Goal: Transaction & Acquisition: Book appointment/travel/reservation

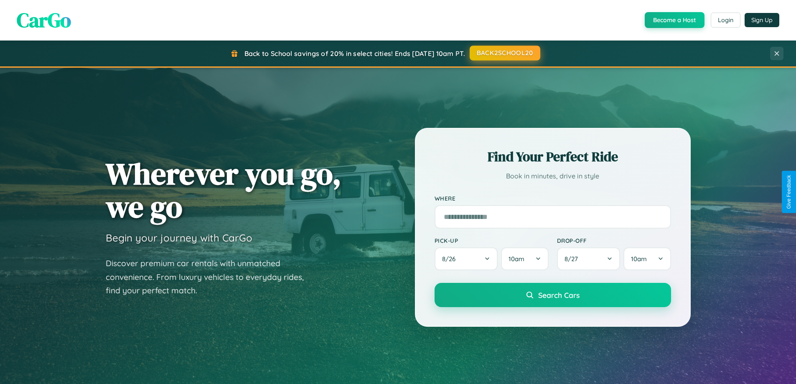
click at [505, 53] on button "BACK2SCHOOL20" at bounding box center [505, 53] width 71 height 15
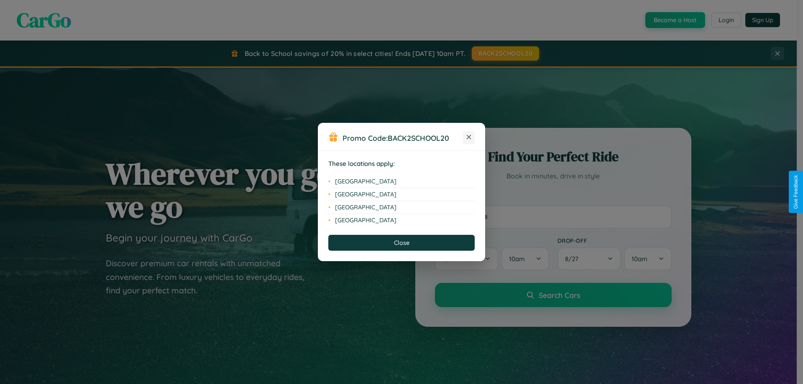
click at [469, 138] on icon at bounding box center [468, 137] width 5 height 5
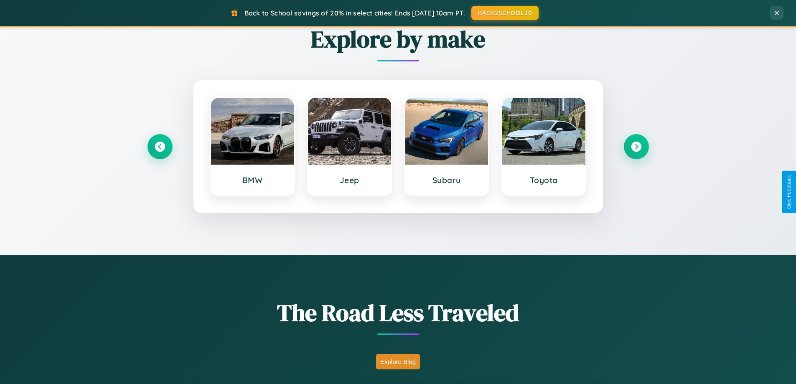
scroll to position [1343, 0]
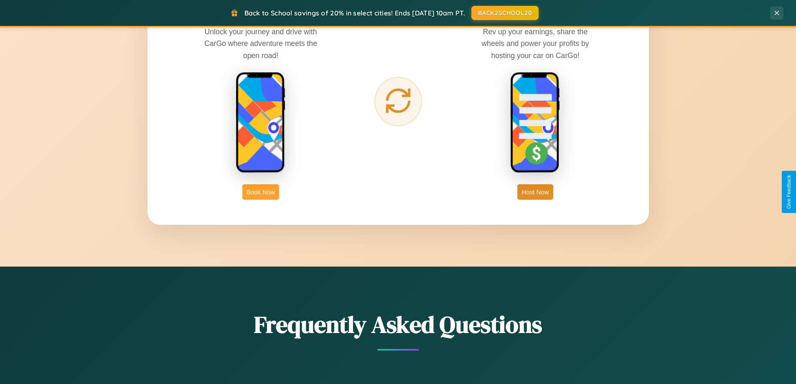
click at [261, 192] on button "Book Now" at bounding box center [260, 191] width 37 height 15
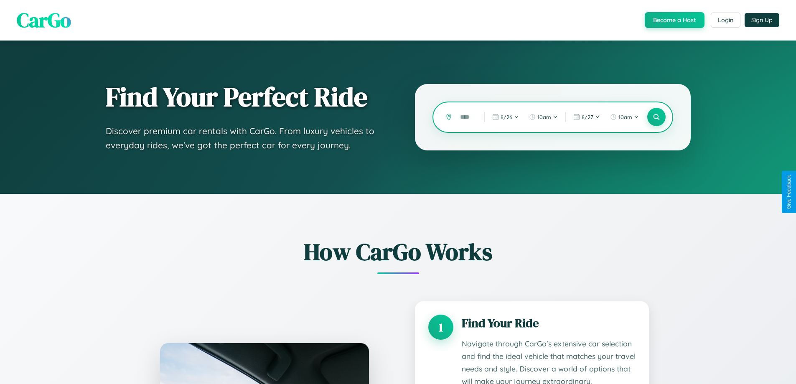
click at [466, 117] on input "text" at bounding box center [466, 117] width 20 height 15
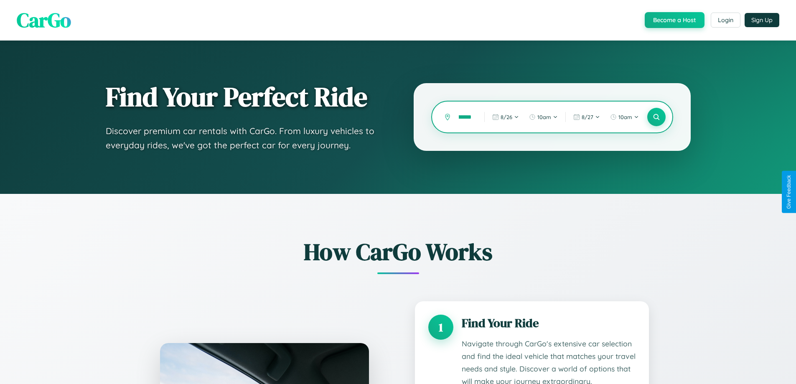
type input "**********"
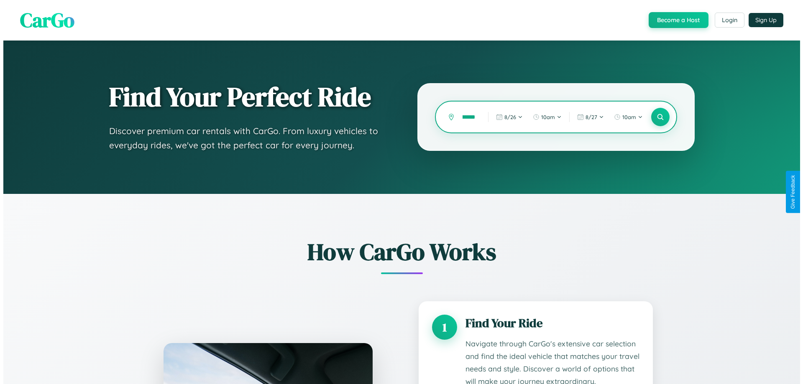
scroll to position [0, 21]
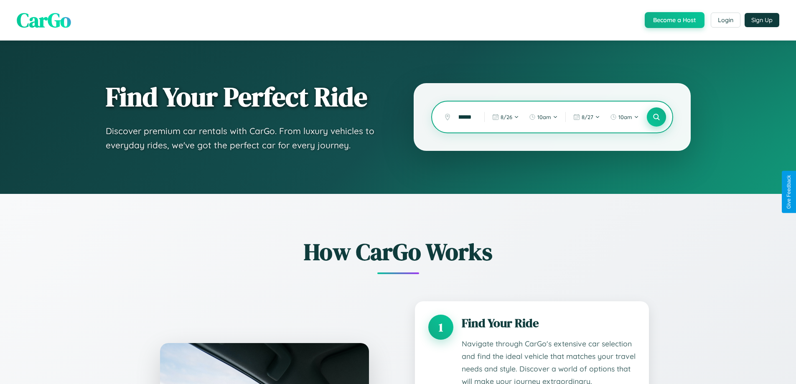
click at [656, 117] on icon at bounding box center [656, 117] width 8 height 8
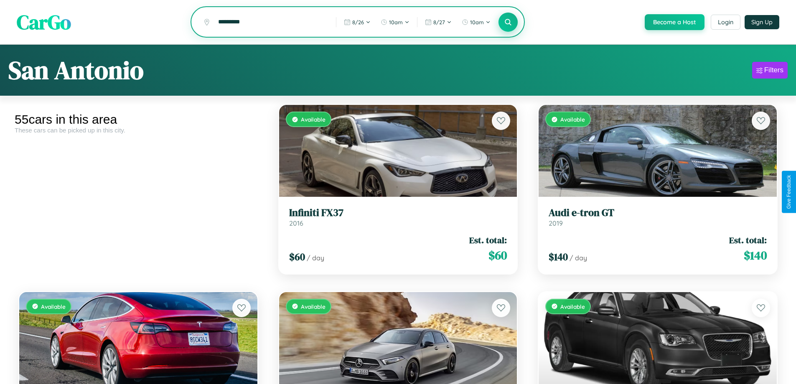
click at [508, 23] on icon at bounding box center [509, 22] width 8 height 8
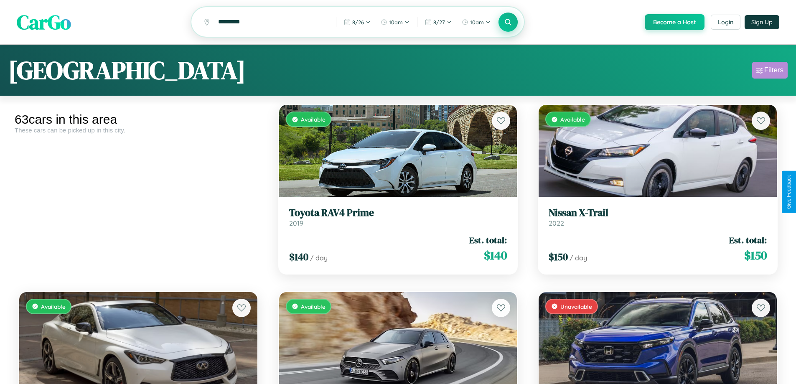
click at [770, 71] on div "Filters" at bounding box center [774, 70] width 19 height 8
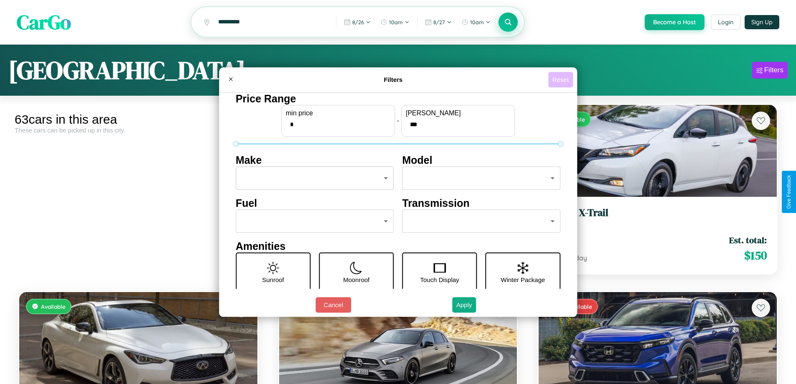
click at [562, 79] on button "Reset" at bounding box center [560, 79] width 25 height 15
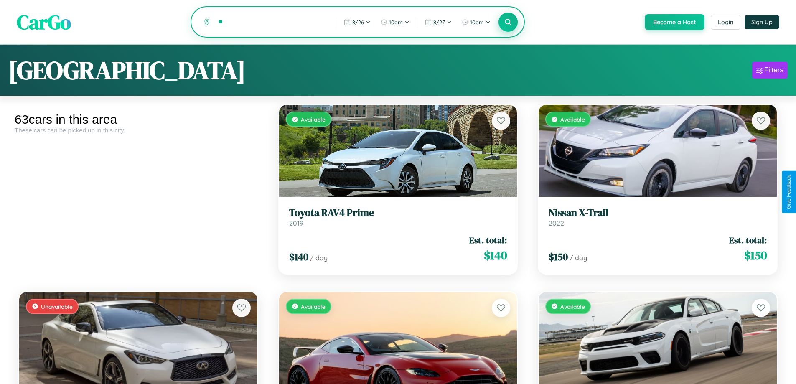
type input "*"
type input "******"
click at [508, 23] on icon at bounding box center [509, 22] width 8 height 8
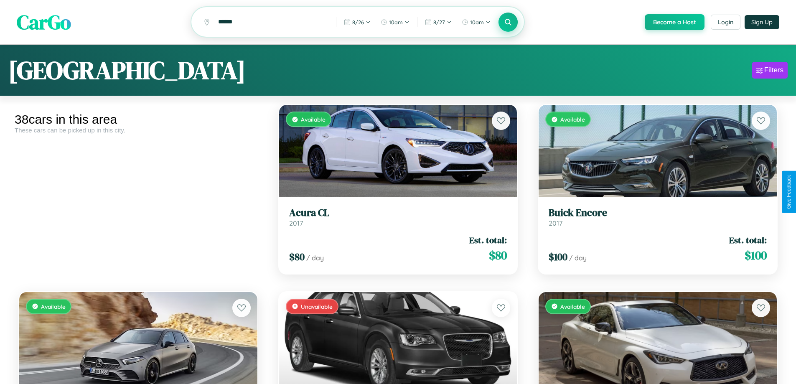
scroll to position [866, 0]
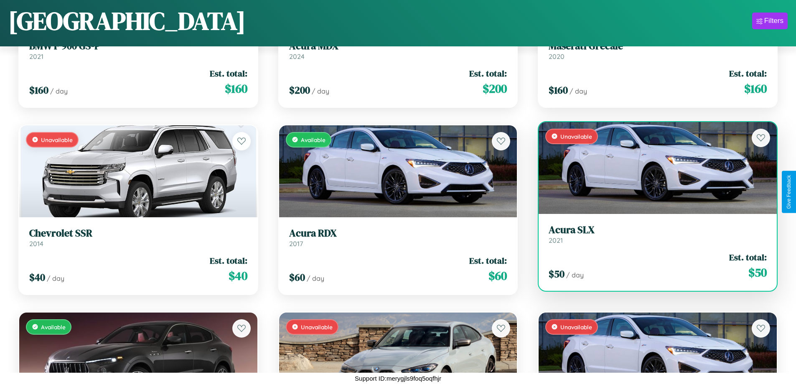
click at [652, 236] on h3 "Acura SLX" at bounding box center [658, 230] width 218 height 12
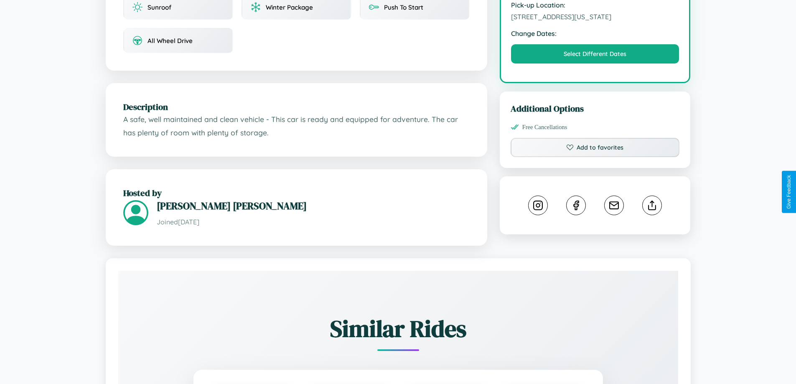
scroll to position [309, 0]
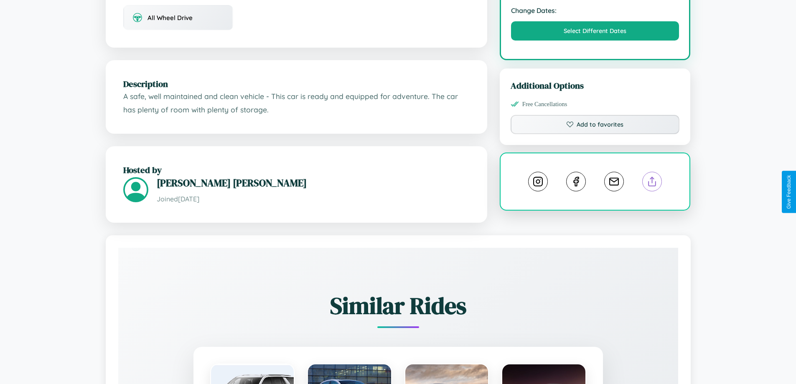
click at [652, 183] on line at bounding box center [652, 180] width 0 height 6
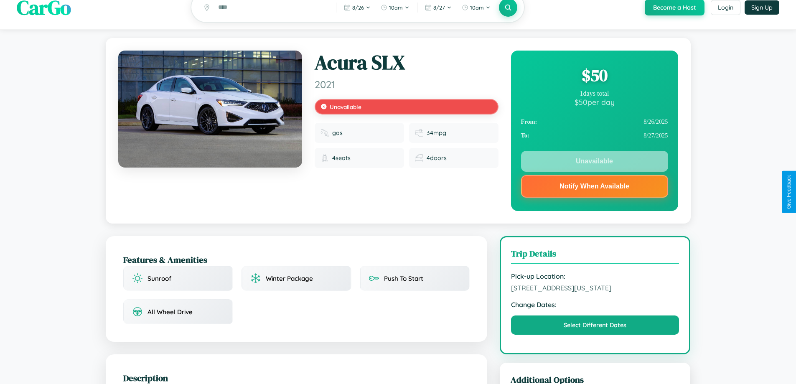
scroll to position [0, 0]
